Goal: Information Seeking & Learning: Learn about a topic

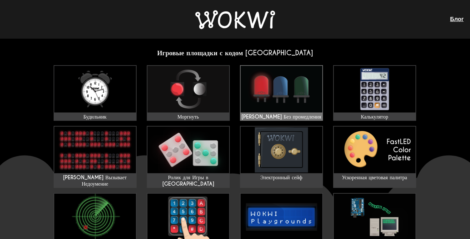
click at [310, 99] on img at bounding box center [282, 89] width 82 height 47
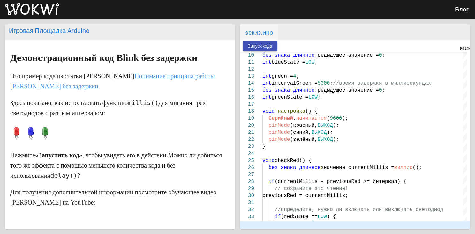
click at [263, 47] on ya-tr-span "Запуск кода" at bounding box center [260, 46] width 25 height 5
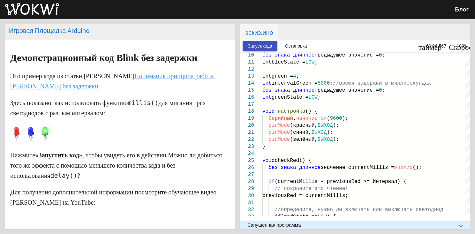
click at [304, 46] on body "Блог Игровая Площадка Arduino Демонстрационный код Blink без задержки Это приме…" at bounding box center [237, 117] width 475 height 234
